Goal: Task Accomplishment & Management: Manage account settings

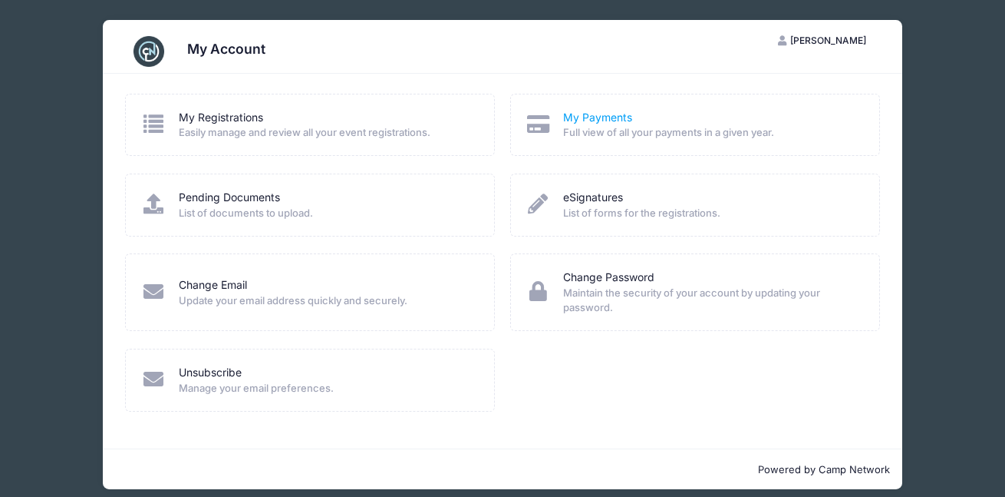
click at [579, 119] on link "My Payments" at bounding box center [597, 118] width 69 height 16
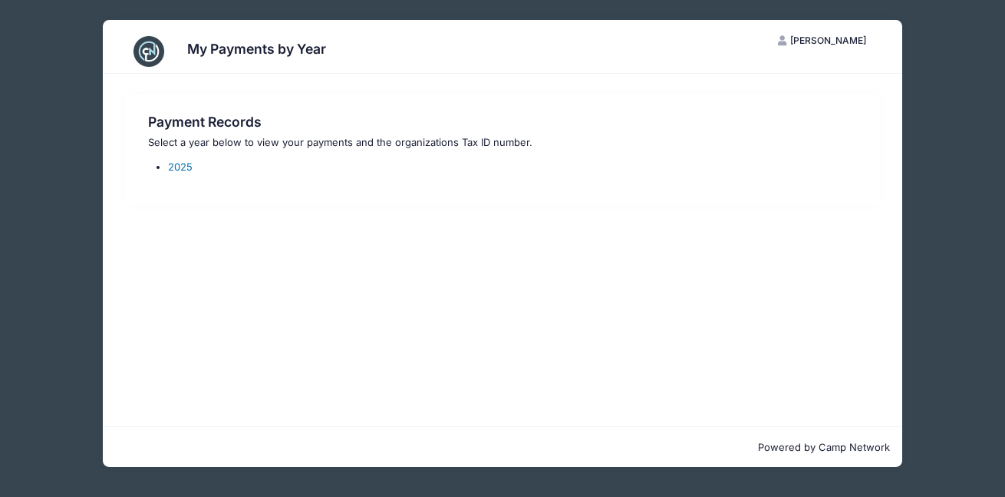
click at [176, 165] on link "2025" at bounding box center [180, 166] width 25 height 12
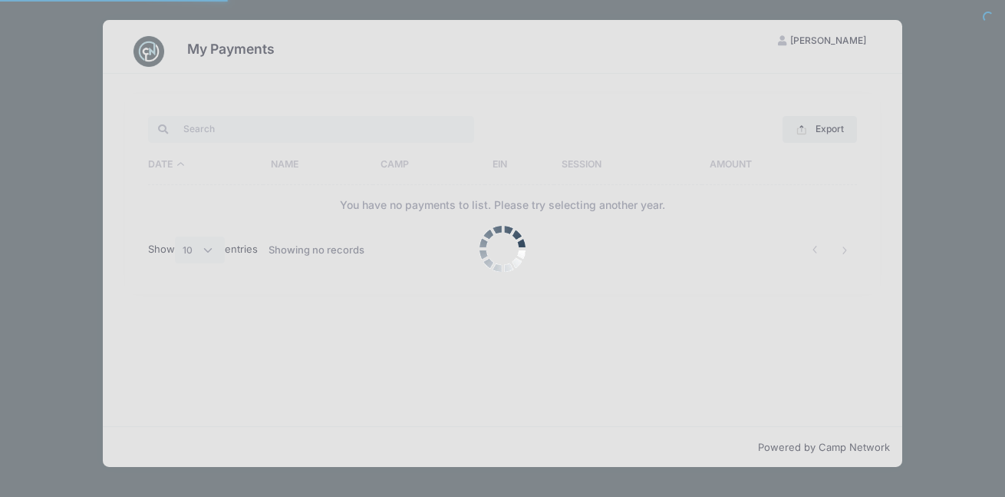
select select "10"
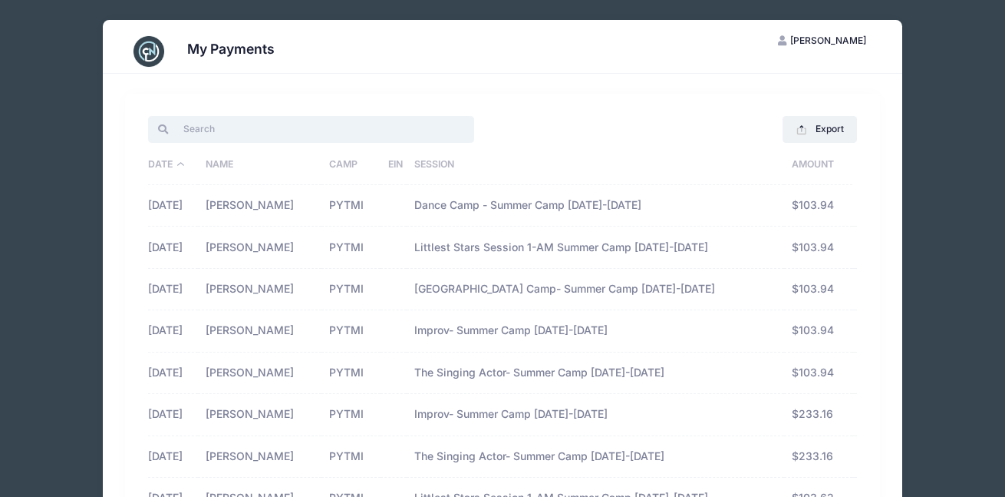
click at [355, 132] on input "search" at bounding box center [311, 129] width 326 height 26
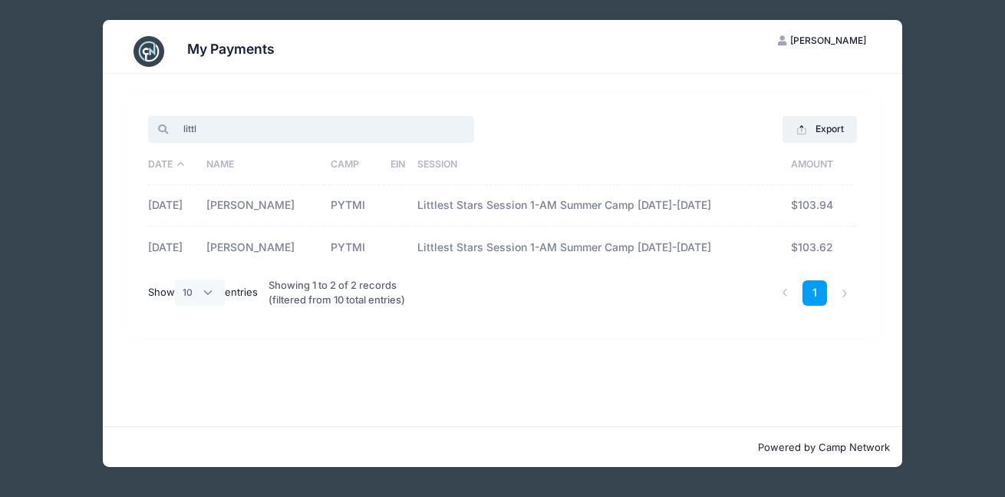
type input "little"
drag, startPoint x: 355, startPoint y: 132, endPoint x: 649, endPoint y: 341, distance: 359.9
click at [649, 341] on div "little Export Excel CSV Print Date Name Camp EIN Session Amount [DATE] [PERSON_…" at bounding box center [503, 250] width 800 height 352
click at [832, 120] on button "Export" at bounding box center [820, 129] width 74 height 26
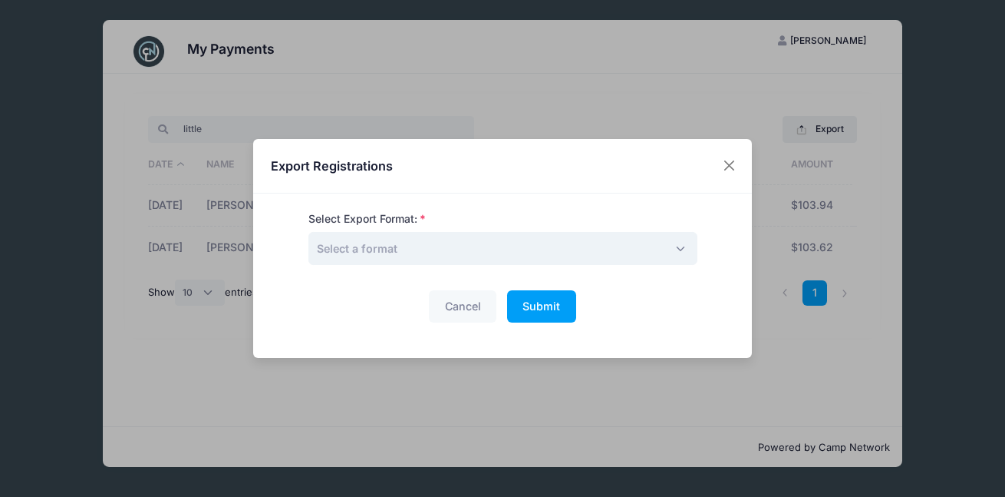
click at [526, 253] on span "Select a format" at bounding box center [503, 248] width 389 height 33
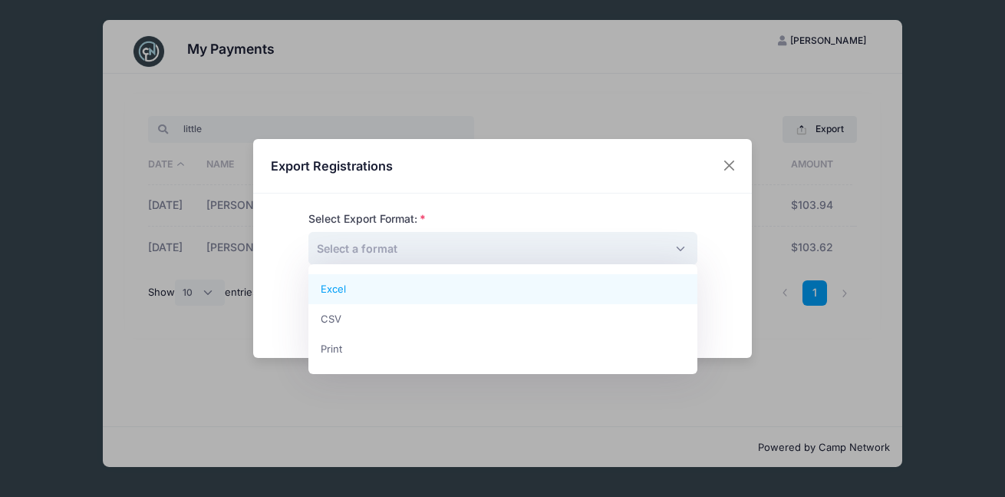
select select "excel"
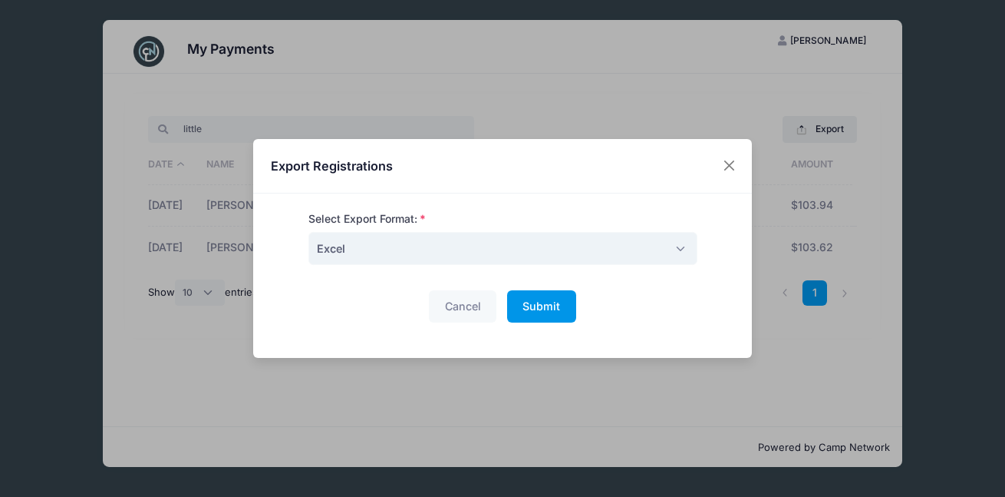
click at [553, 309] on span "Submit" at bounding box center [542, 305] width 38 height 13
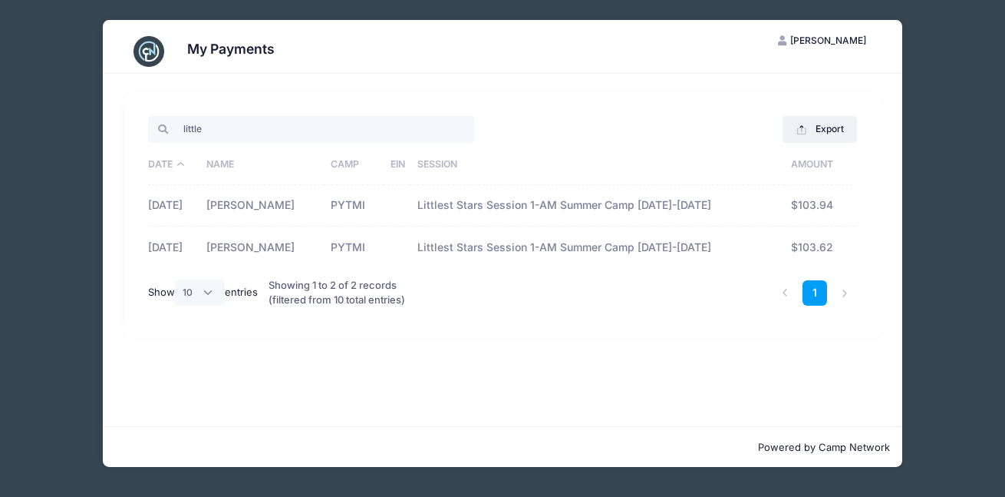
click at [327, 3] on div "My Payments RM [PERSON_NAME] My Account Logout little Export Excel CSV Print Da…" at bounding box center [502, 243] width 959 height 487
